Goal: Information Seeking & Learning: Learn about a topic

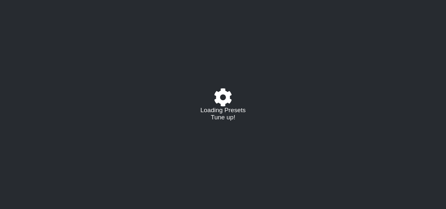
drag, startPoint x: 0, startPoint y: 0, endPoint x: 370, endPoint y: 14, distance: 370.7
click at [371, 0] on html "Loading Presets Tune up!" at bounding box center [223, 0] width 446 height 0
select select "/023927597434"
select select "Eb"
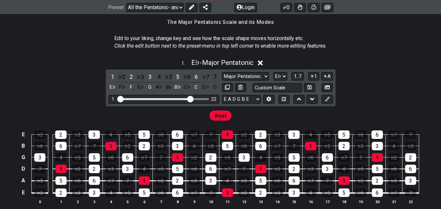
scroll to position [163, 0]
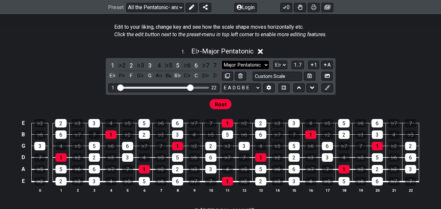
click at [256, 66] on select "Major Pentatonic Root Minor Pentatonic Major Pentatonic Minor Blues Major Blues…" at bounding box center [245, 65] width 47 height 9
select select "Dorian"
click at [222, 61] on select "Major Pentatonic Root Minor Pentatonic Major Pentatonic Minor Blues Major Blues…" at bounding box center [245, 65] width 47 height 9
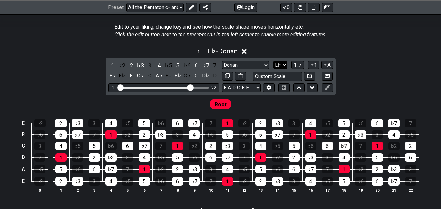
click at [278, 65] on select "A♭ A A♯ B♭ B C C♯ D♭ D D♯ E♭ E F F♯ G♭ G G♯" at bounding box center [280, 65] width 14 height 9
select select "C"
click at [273, 61] on select "A♭ A A♯ B♭ B C C♯ D♭ D D♯ E♭ E F F♯ G♭ G G♯" at bounding box center [280, 65] width 14 height 9
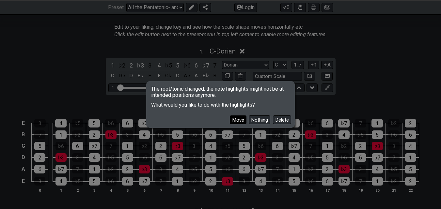
click at [241, 121] on button "Move" at bounding box center [238, 120] width 17 height 9
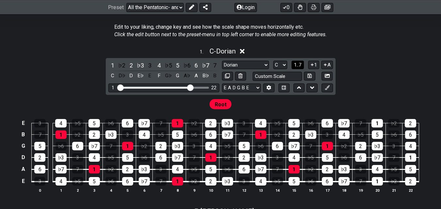
click at [299, 65] on span "1..7" at bounding box center [298, 65] width 8 height 6
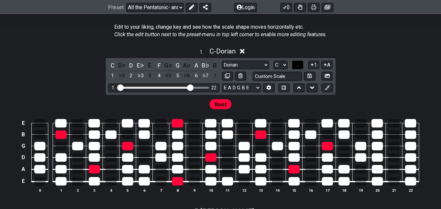
click at [299, 65] on span "..." at bounding box center [298, 65] width 3 height 6
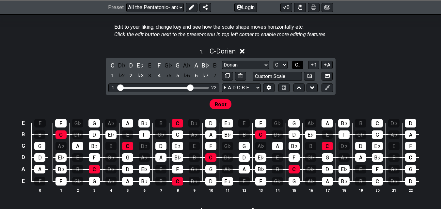
click at [297, 65] on span "C.." at bounding box center [297, 65] width 5 height 6
click at [297, 65] on span "1..7" at bounding box center [298, 65] width 8 height 6
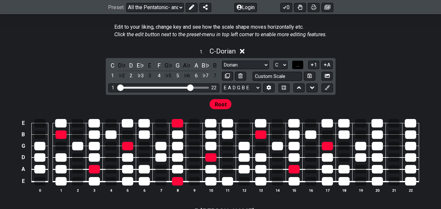
click at [297, 65] on span "..." at bounding box center [298, 65] width 3 height 6
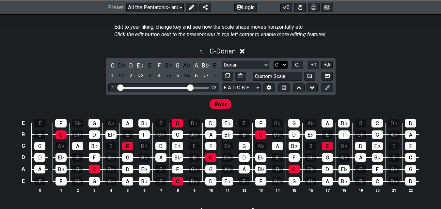
click at [281, 64] on select "A♭ A A♯ B♭ B C C♯ D♭ D D♯ E♭ E F F♯ G♭ G G♯" at bounding box center [281, 65] width 14 height 9
click at [274, 61] on select "A♭ A A♯ B♭ B C C♯ D♭ D D♯ E♭ E F F♯ G♭ G G♯" at bounding box center [281, 65] width 14 height 9
click at [257, 67] on select "Major Pentatonic Root Minor Pentatonic Major Pentatonic Minor Blues Major Blues…" at bounding box center [245, 65] width 47 height 9
select select "Major Pentatonic"
click at [222, 61] on select "Major Pentatonic Root Minor Pentatonic Major Pentatonic Minor Blues Major Blues…" at bounding box center [245, 65] width 47 height 9
